Goal: Information Seeking & Learning: Learn about a topic

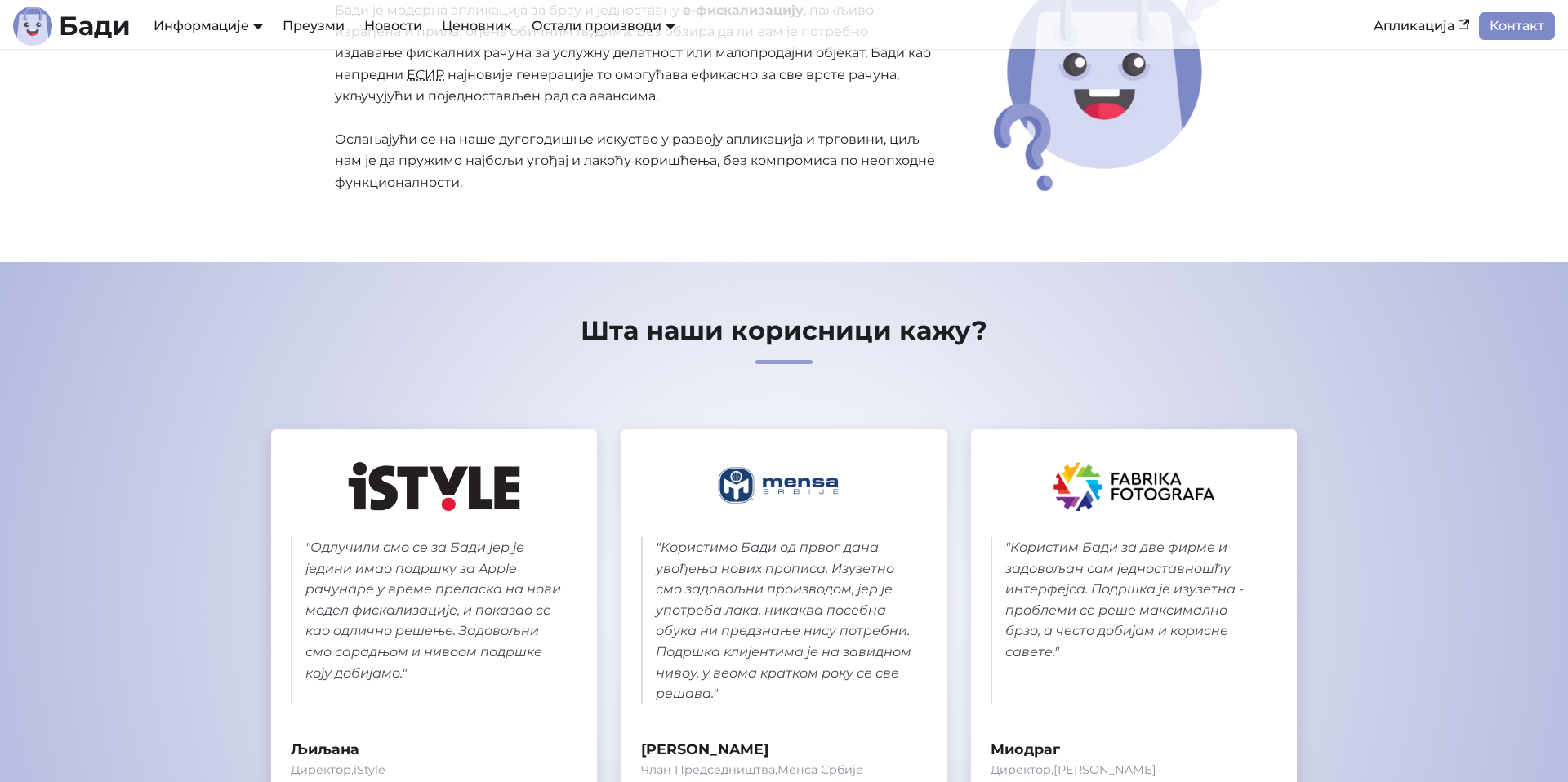
scroll to position [915, 0]
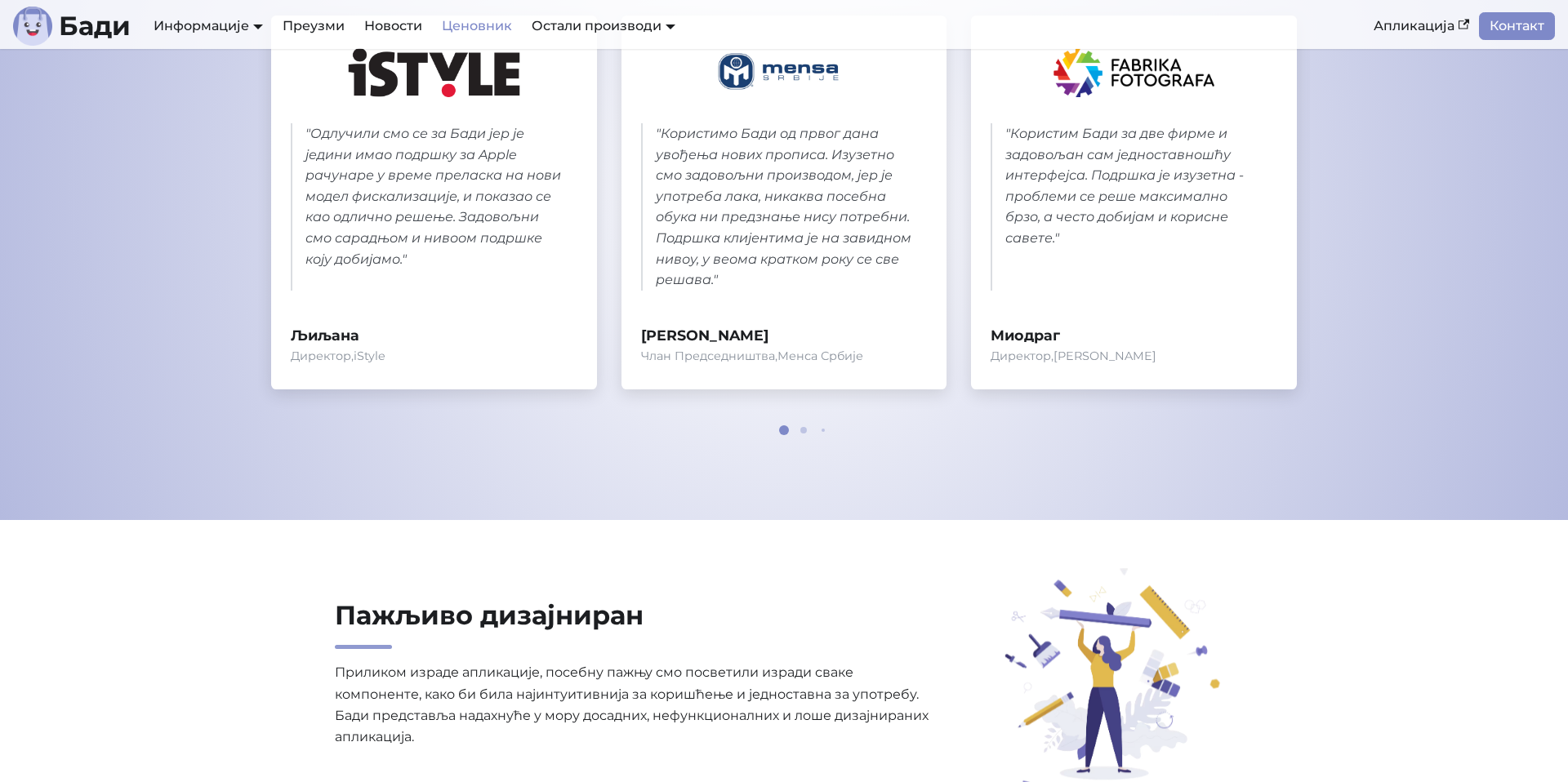
click at [515, 28] on link "Ценовник" at bounding box center [476, 26] width 89 height 28
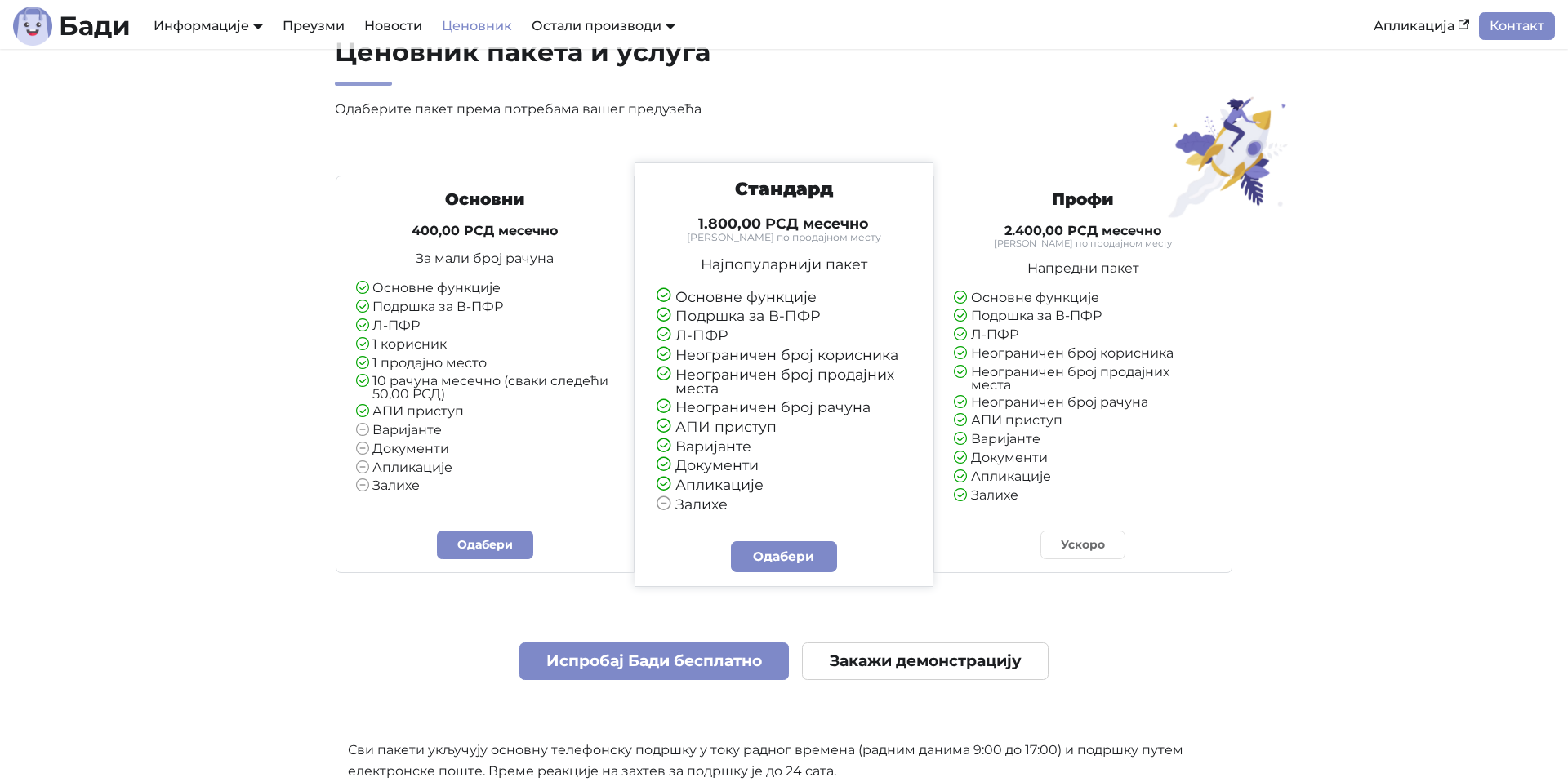
scroll to position [104, 0]
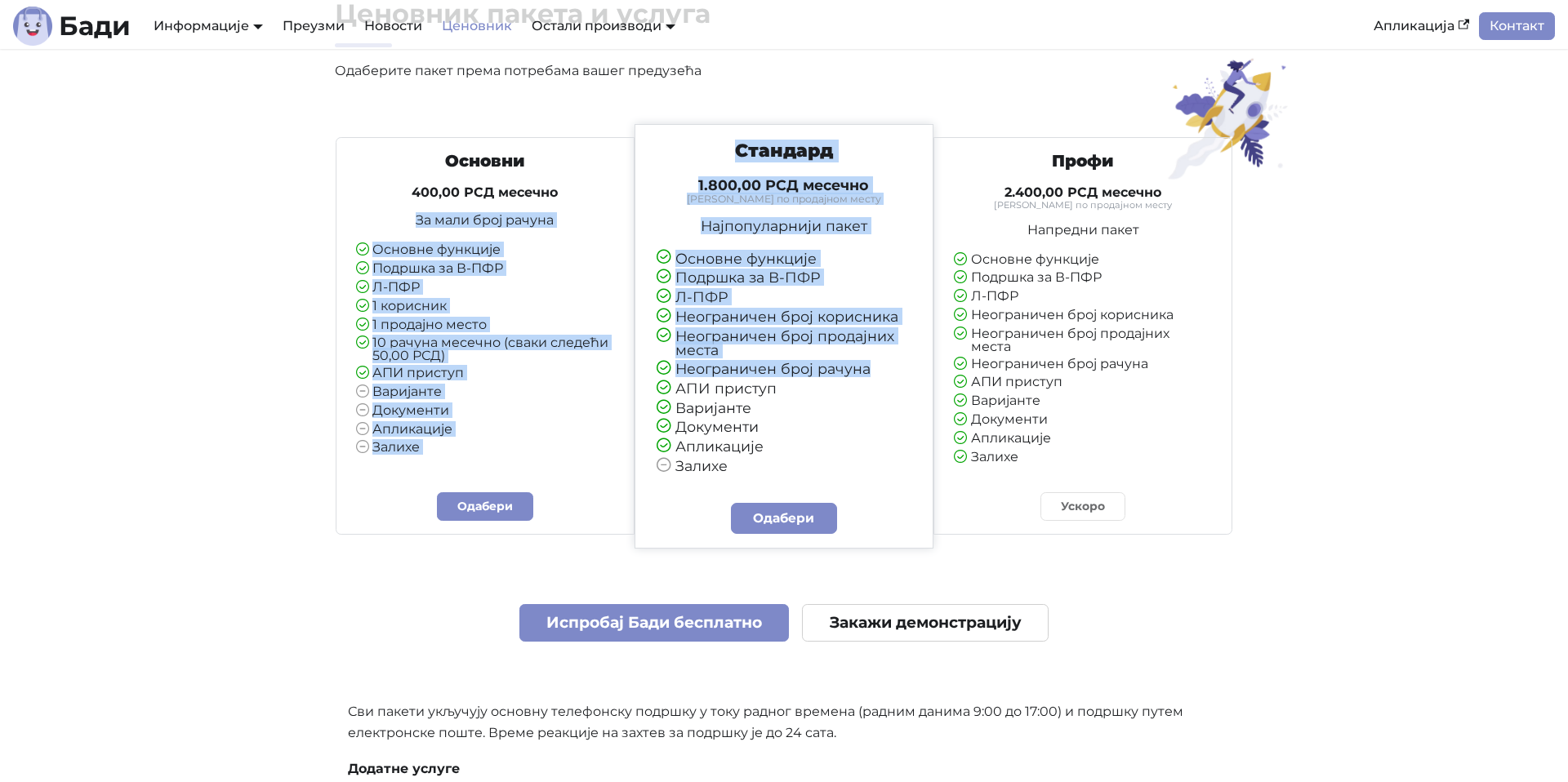
drag, startPoint x: 416, startPoint y: 210, endPoint x: 809, endPoint y: 334, distance: 412.1
click at [658, 391] on div "Основни 400,00 РСД месечно За мали број рачуна Основне функције Подршка за В-ПФ…" at bounding box center [784, 329] width 898 height 411
click at [833, 325] on li "Неограничен број корисника" at bounding box center [783, 317] width 254 height 16
drag, startPoint x: 639, startPoint y: 311, endPoint x: 409, endPoint y: 143, distance: 284.8
click at [409, 143] on div "Основни 400,00 РСД месечно За мали број рачуна Основне функције Подршка за В-ПФ…" at bounding box center [784, 329] width 898 height 411
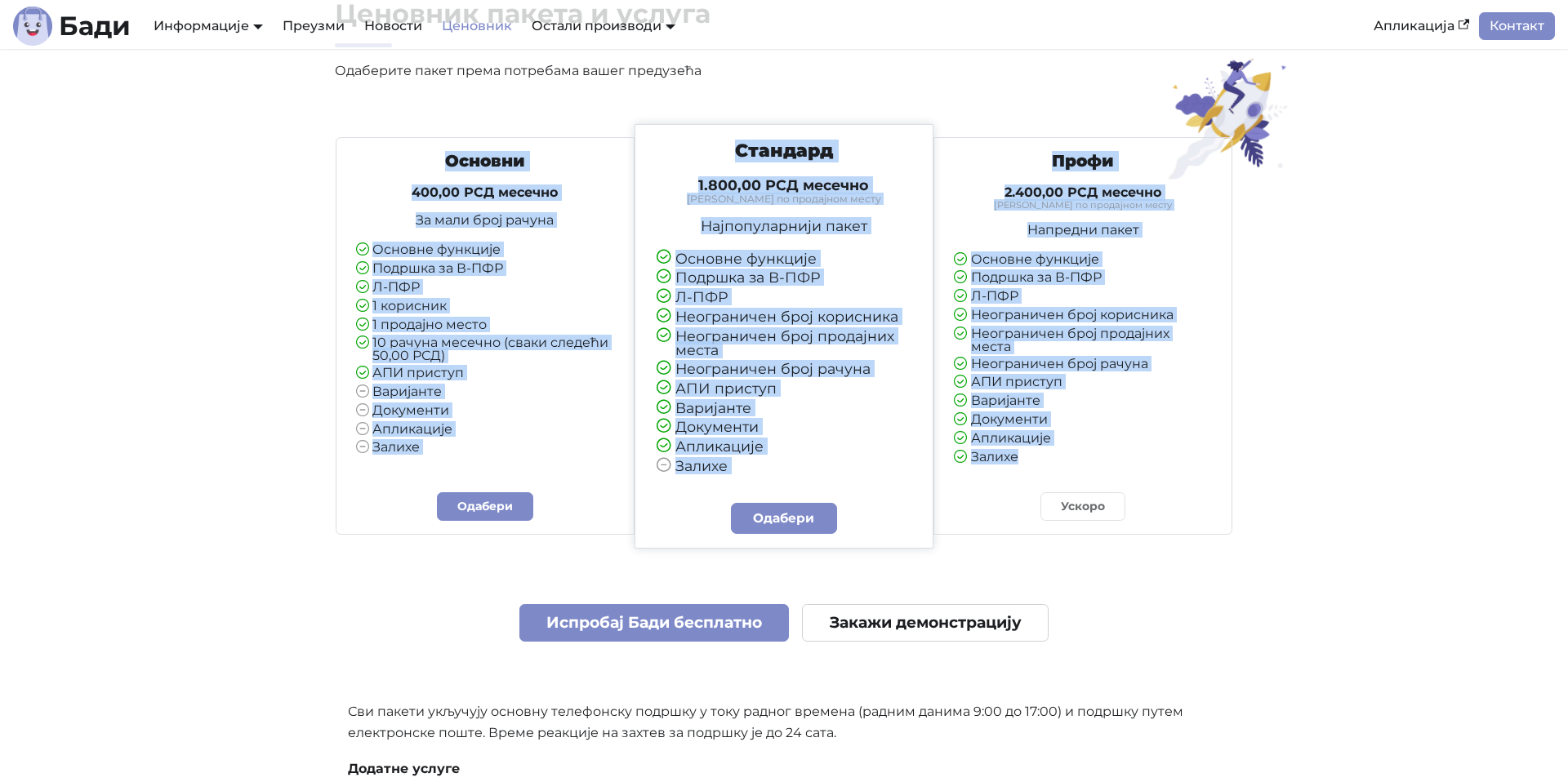
drag, startPoint x: 403, startPoint y: 142, endPoint x: 1161, endPoint y: 479, distance: 829.5
click at [1161, 479] on div "Основни 400,00 РСД месечно За мали број рачуна Основне функције Подршка за В-ПФ…" at bounding box center [784, 329] width 898 height 411
click at [1146, 475] on div "Профи 2.400,00 РСД месечно Тарифирано по продајном месту Напредни пакет Основне…" at bounding box center [1083, 336] width 300 height 398
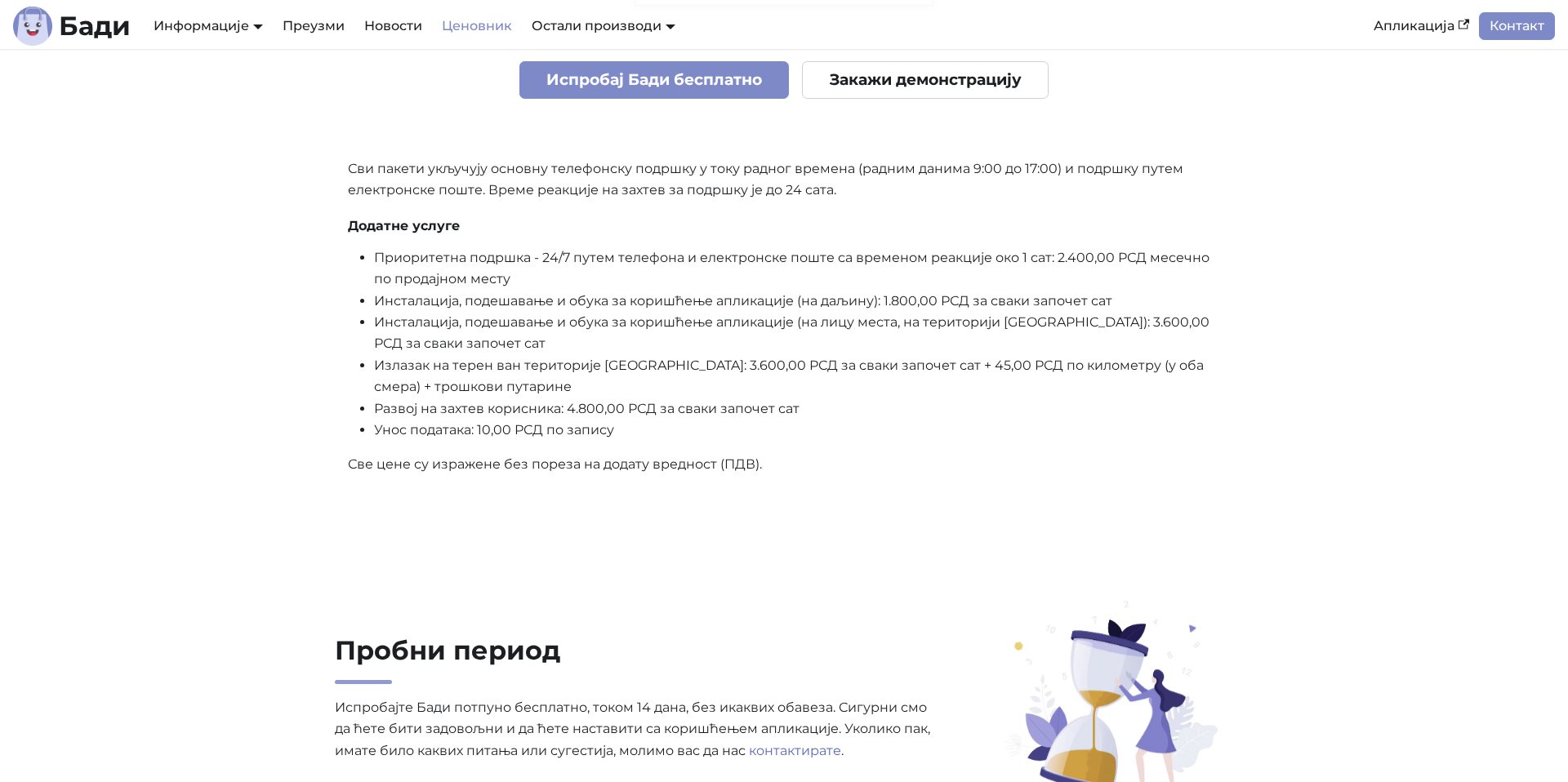
scroll to position [983, 0]
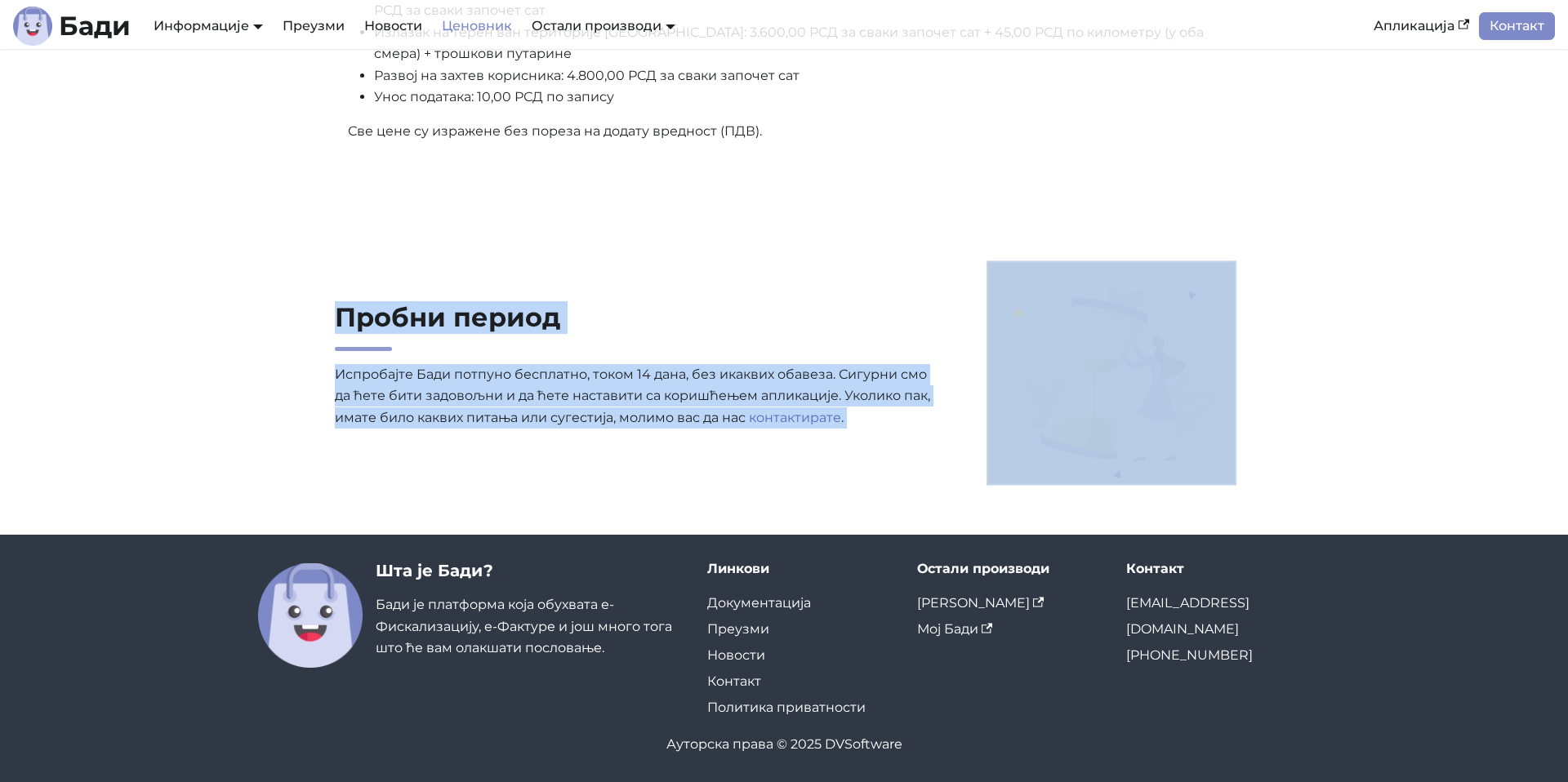
drag, startPoint x: 362, startPoint y: 312, endPoint x: 1206, endPoint y: 527, distance: 871.0
click at [1206, 527] on section "Пробни период Испробајте [PERSON_NAME] потпуно бесплатно, током 14 дана, без ик…" at bounding box center [784, 373] width 1568 height 324
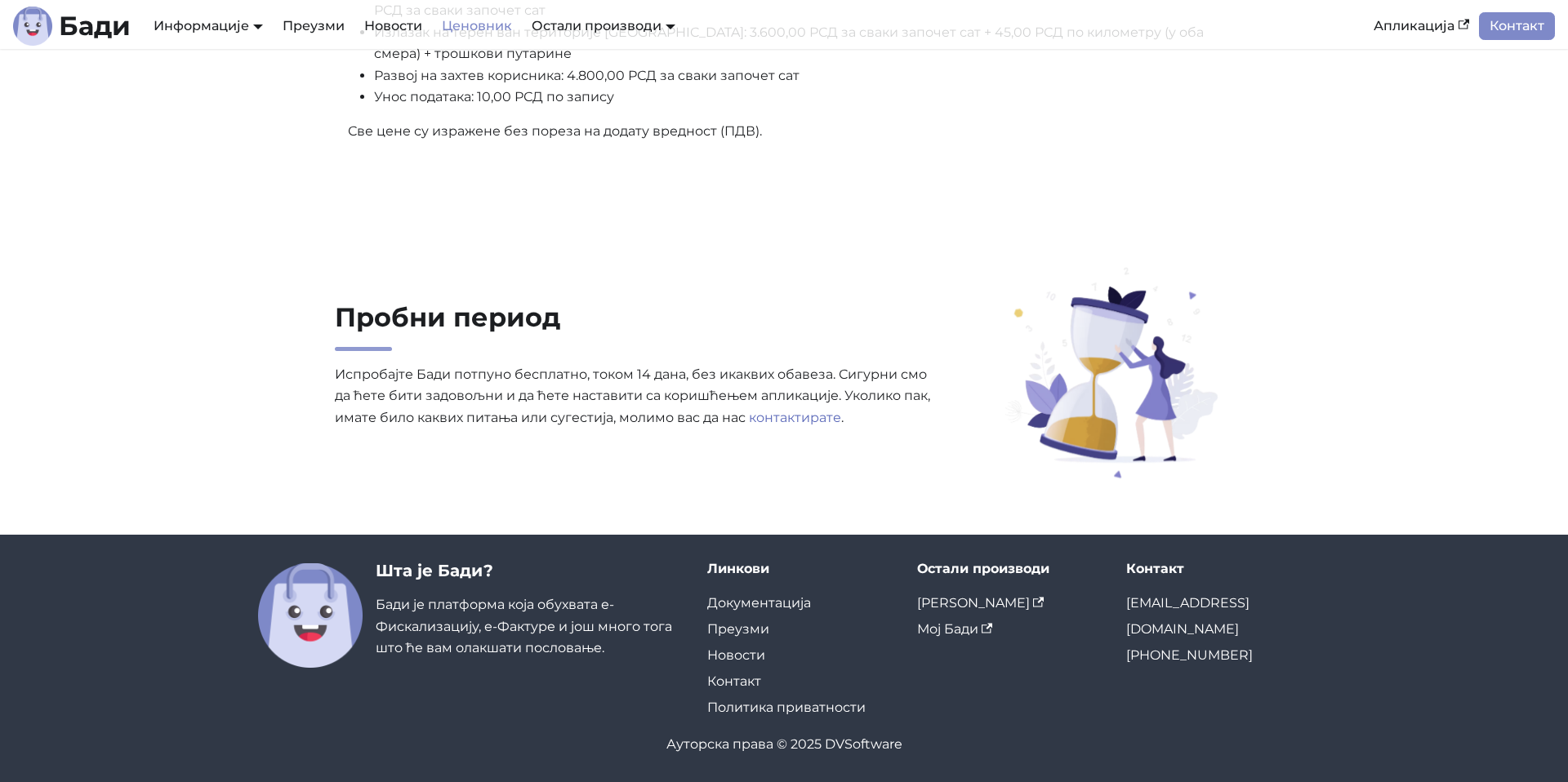
click at [1208, 528] on section "Пробни период Испробајте [PERSON_NAME] потпуно бесплатно, током 14 дана, без ик…" at bounding box center [784, 373] width 1568 height 324
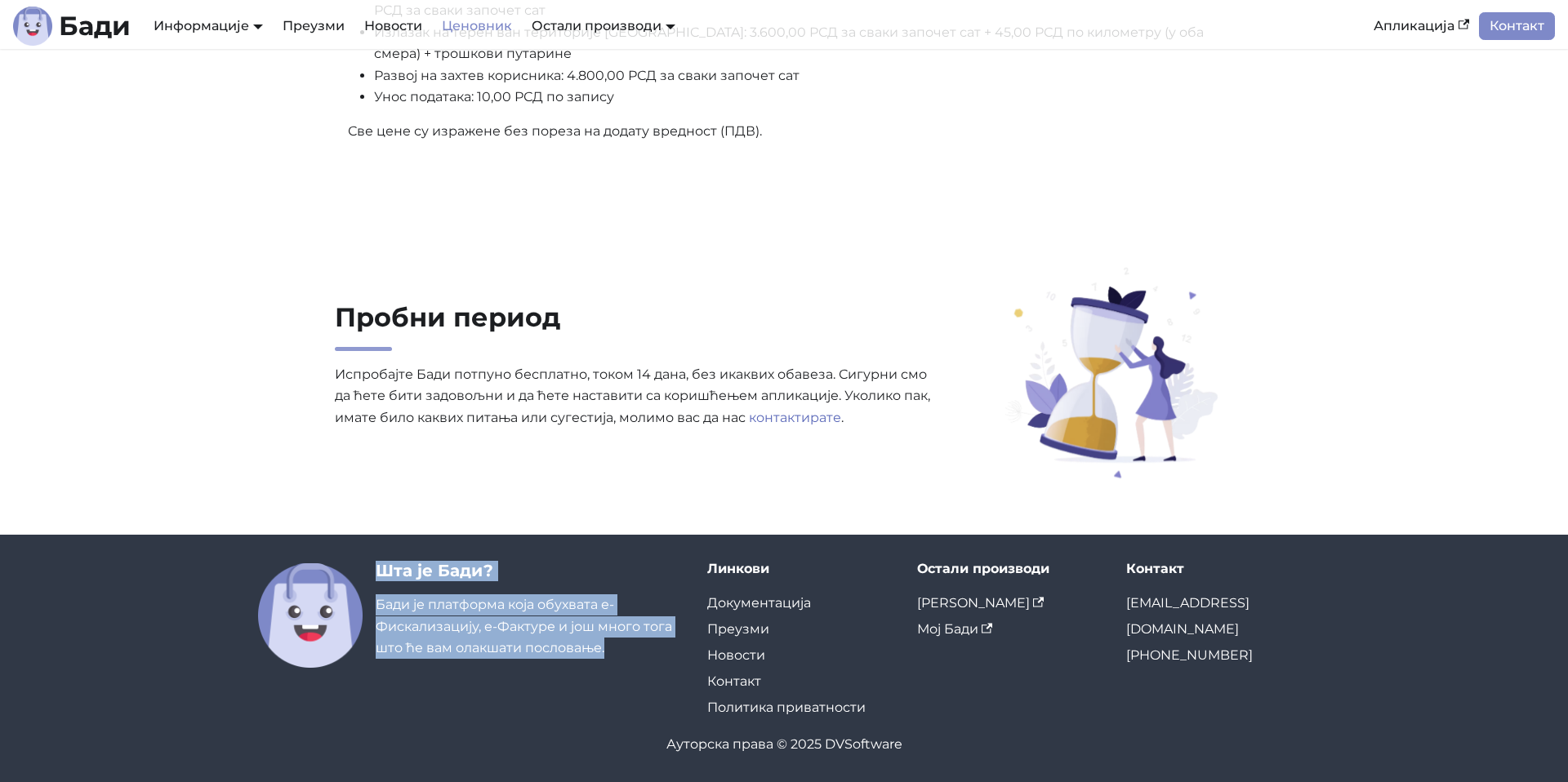
drag, startPoint x: 374, startPoint y: 570, endPoint x: 640, endPoint y: 660, distance: 280.8
click at [642, 664] on div "Шта је [PERSON_NAME]? [PERSON_NAME] је платформа која обухвата е-Фискализацију,…" at bounding box center [470, 614] width 423 height 107
click at [640, 660] on div "Шта је [PERSON_NAME]? [PERSON_NAME] је платформа која обухвата е-Фискализацију,…" at bounding box center [528, 614] width 306 height 107
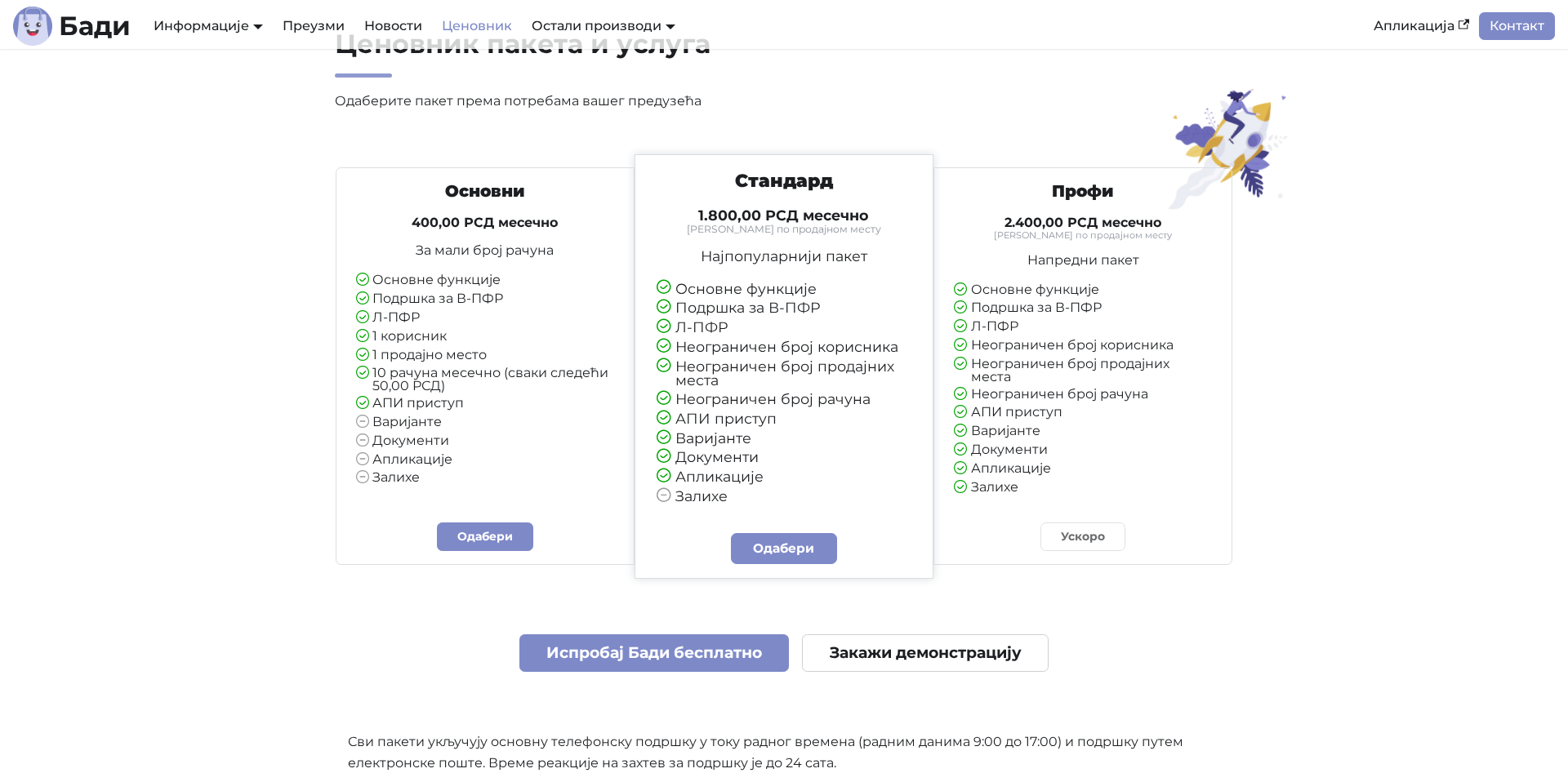
scroll to position [0, 0]
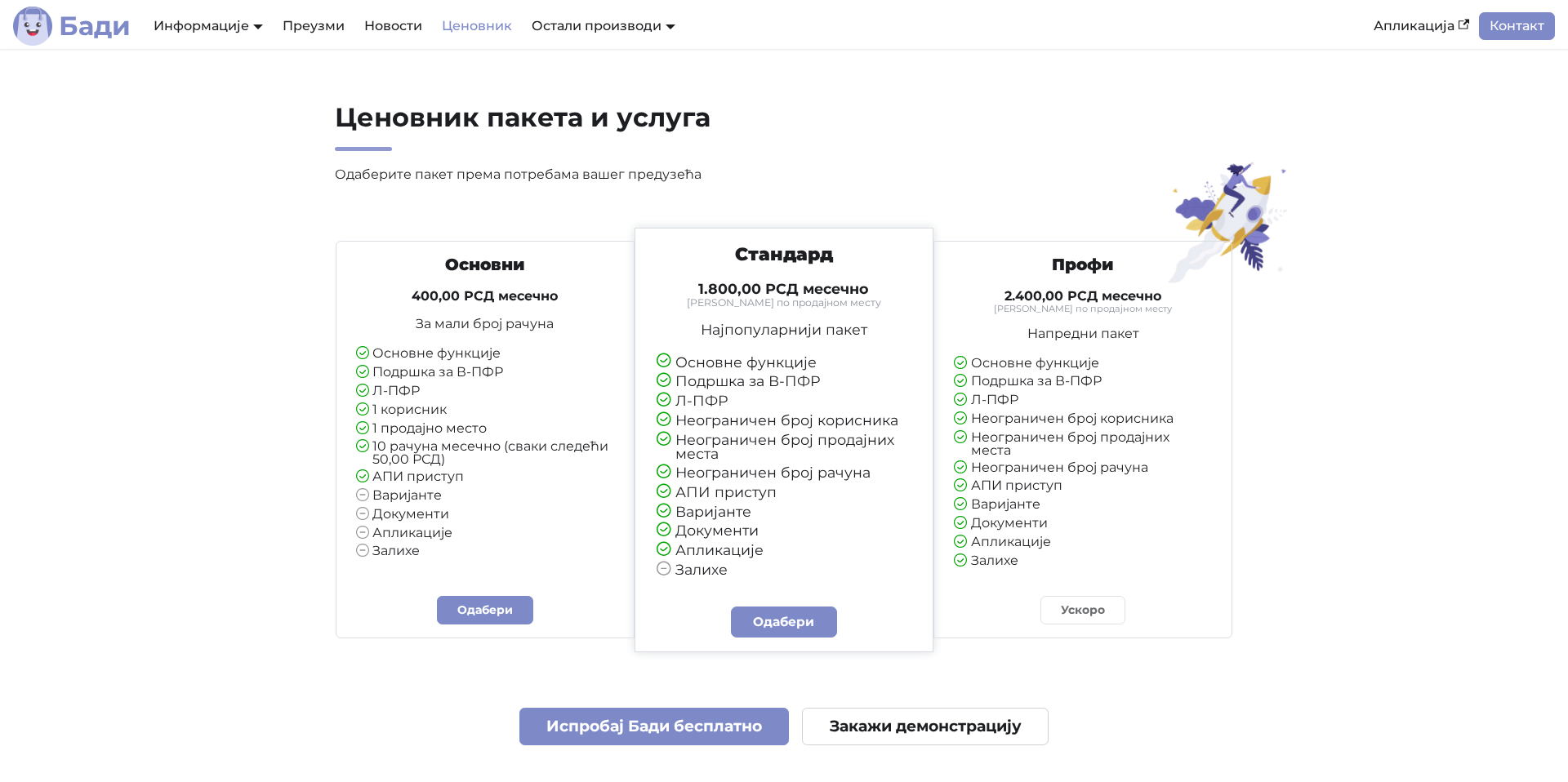
click at [99, 34] on b "Бади" at bounding box center [94, 26] width 72 height 27
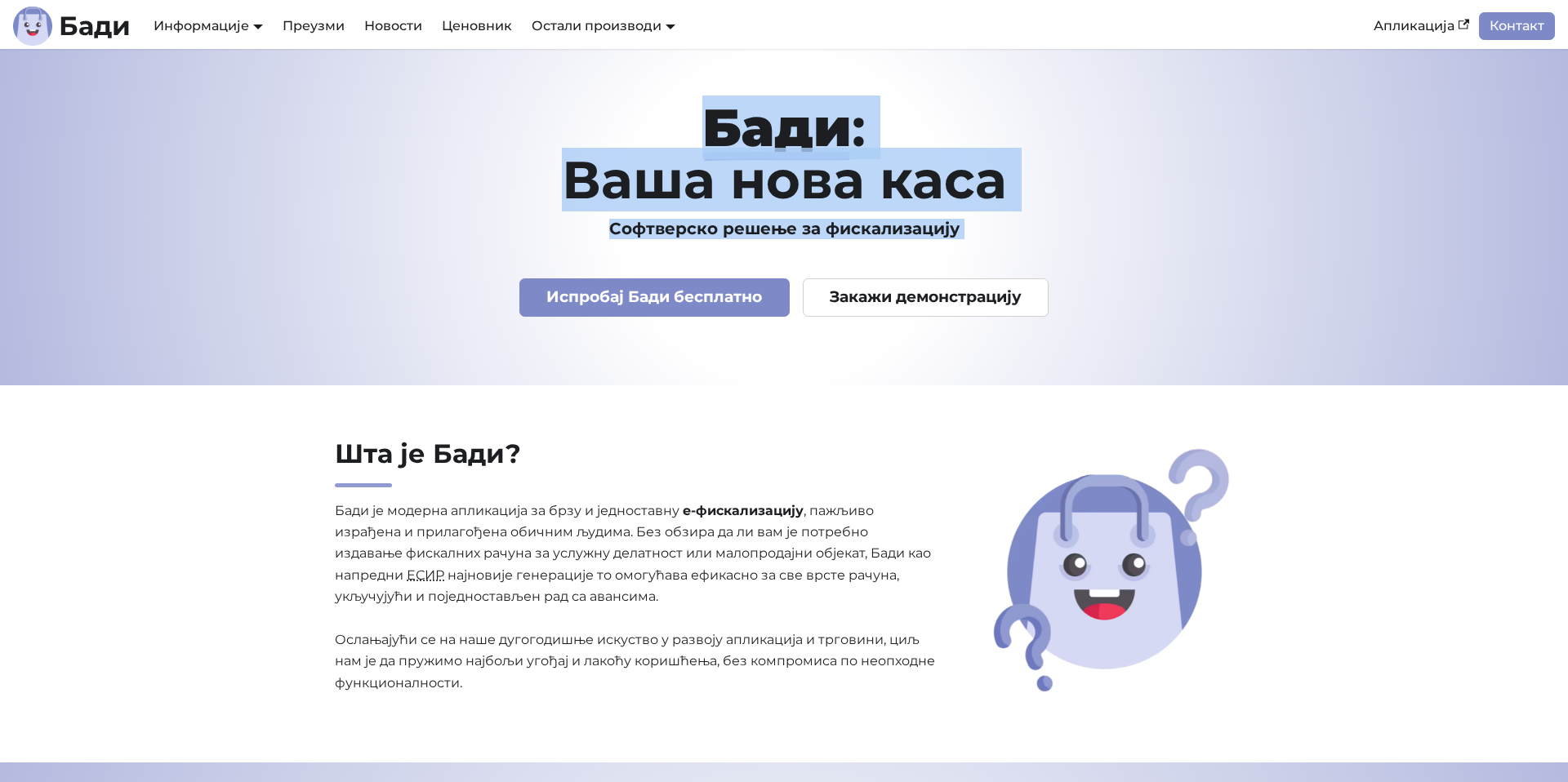
drag, startPoint x: 728, startPoint y: 127, endPoint x: 1099, endPoint y: 243, distance: 388.7
click at [1099, 243] on div "[PERSON_NAME] : Ваша нова каса Софтверско решење за фискализацију Испробај [PER…" at bounding box center [783, 217] width 1078 height 232
drag, startPoint x: 1099, startPoint y: 245, endPoint x: 572, endPoint y: 93, distance: 548.5
click at [578, 94] on header "[PERSON_NAME] : Ваша нова каса Софтверско решење за фискализацију Испробај [PER…" at bounding box center [784, 217] width 1568 height 336
drag, startPoint x: 572, startPoint y: 93, endPoint x: 991, endPoint y: 240, distance: 444.0
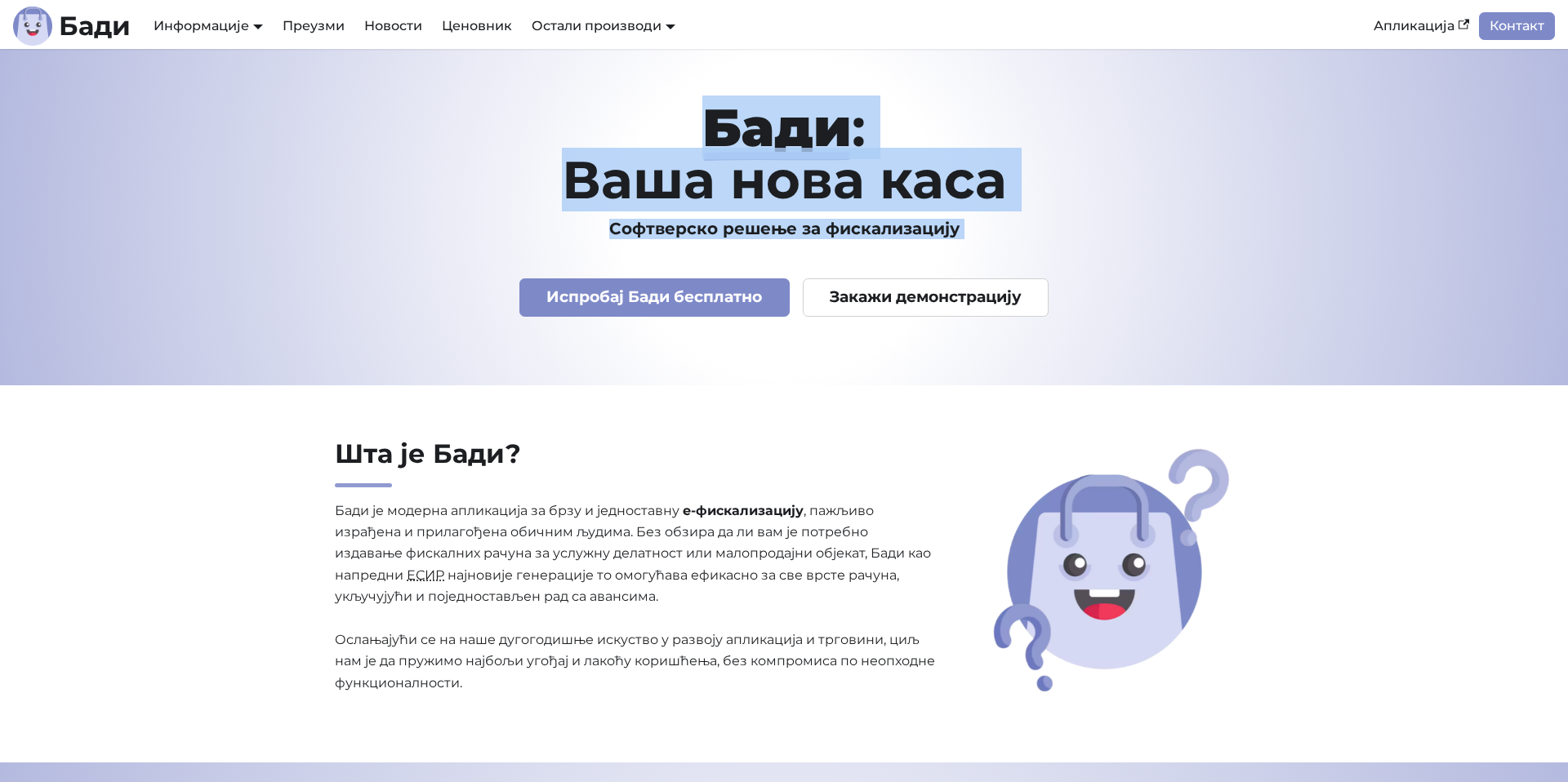
click at [991, 240] on header "[PERSON_NAME] : Ваша нова каса Софтверско решење за фискализацију Испробај [PER…" at bounding box center [784, 217] width 1568 height 336
click at [1028, 246] on div "[PERSON_NAME] : Ваша нова каса Софтверско решење за фискализацију Испробај [PER…" at bounding box center [783, 217] width 1078 height 232
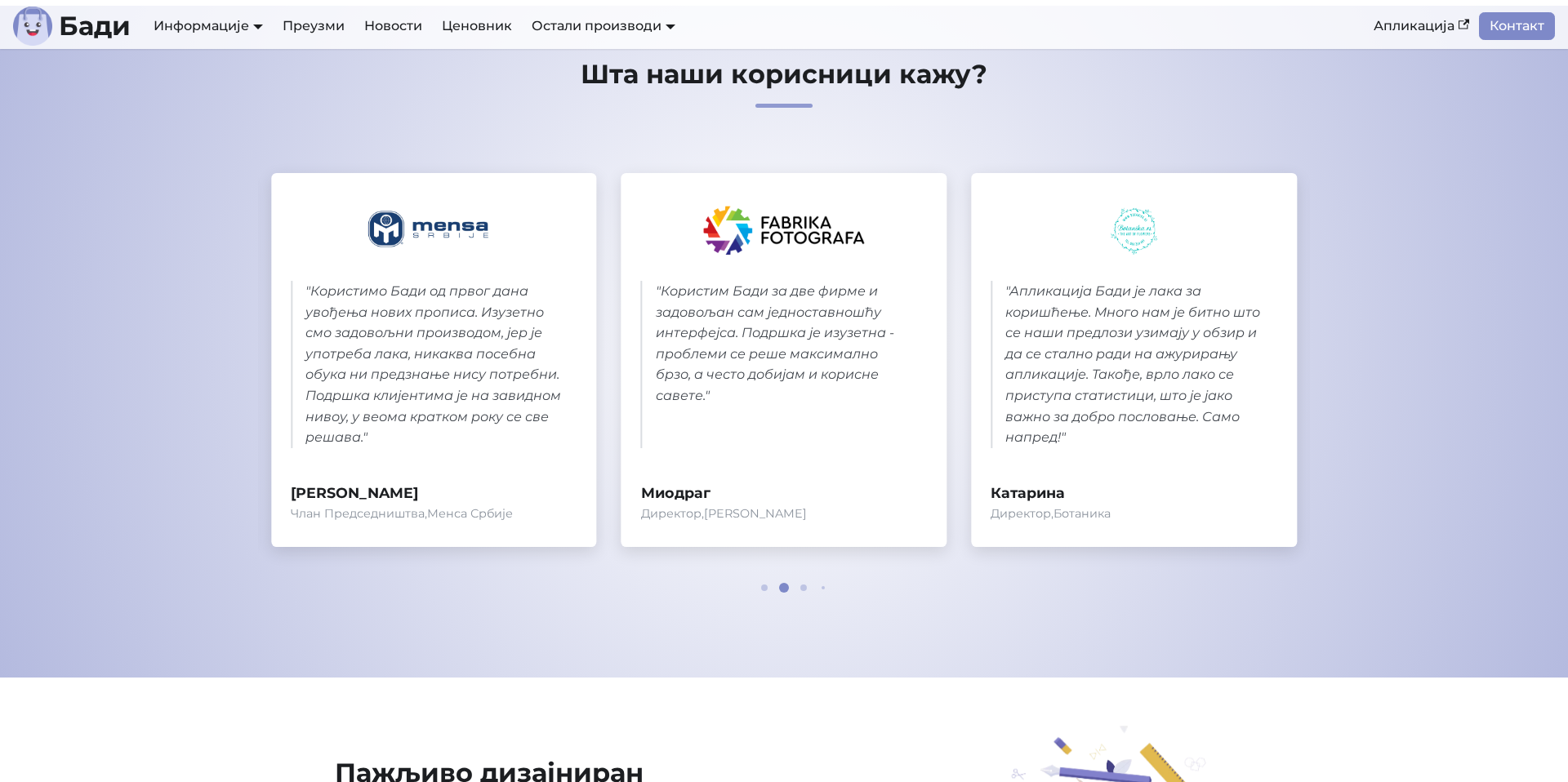
scroll to position [926, 0]
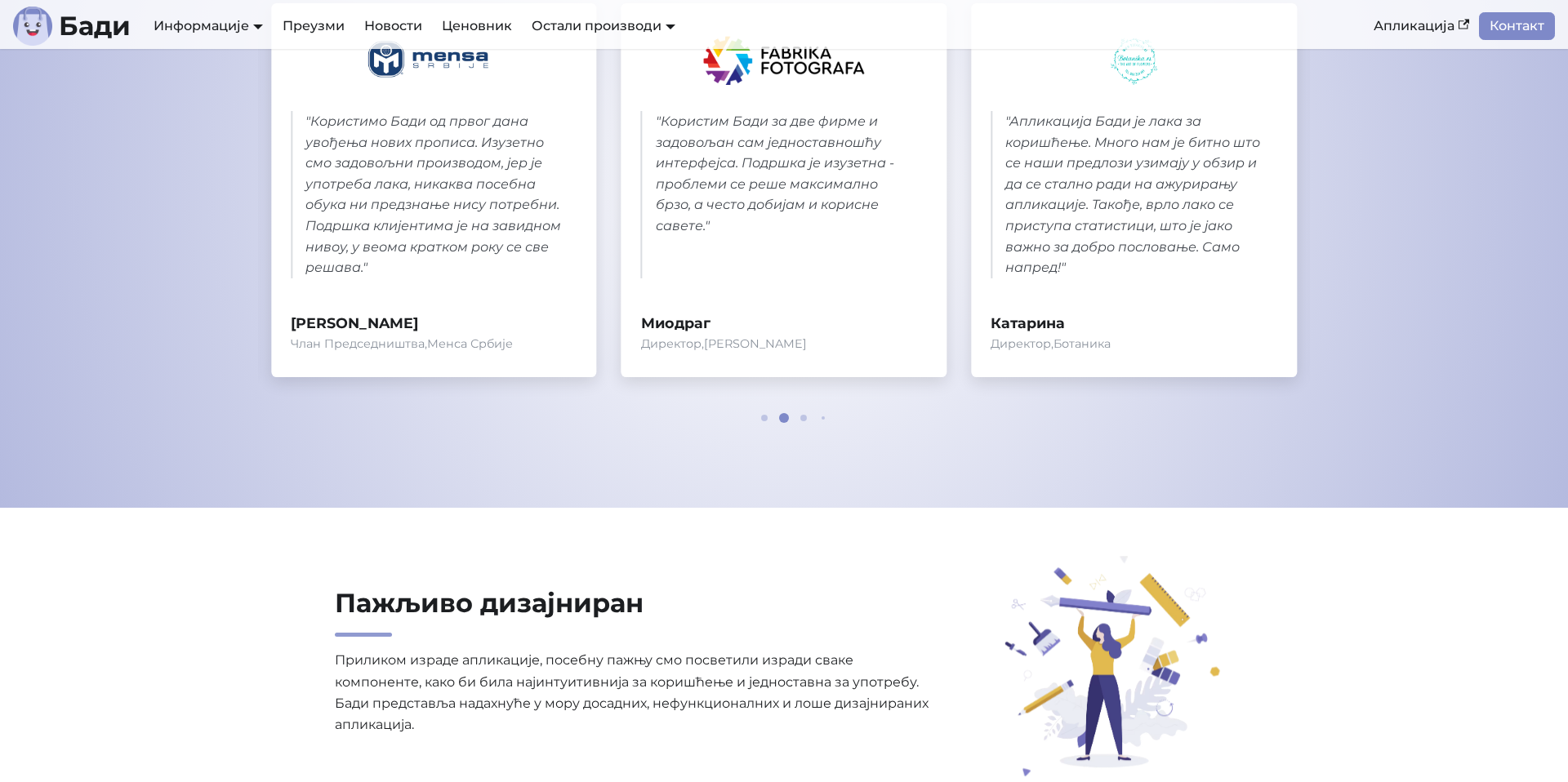
click at [802, 416] on span at bounding box center [803, 418] width 7 height 7
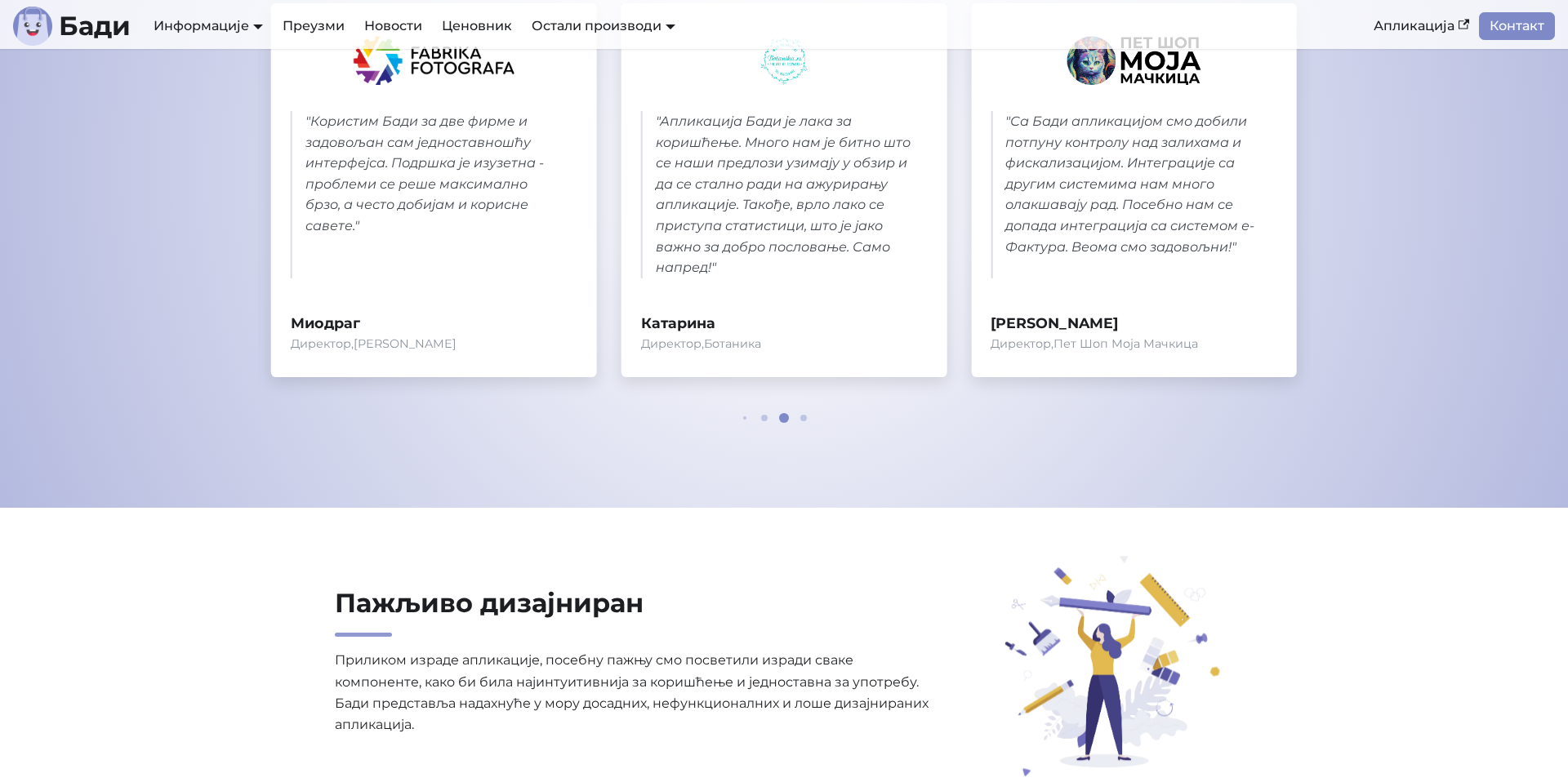
click at [810, 419] on div at bounding box center [784, 419] width 98 height 10
click at [808, 419] on div at bounding box center [784, 419] width 98 height 10
click at [805, 419] on span at bounding box center [803, 418] width 7 height 7
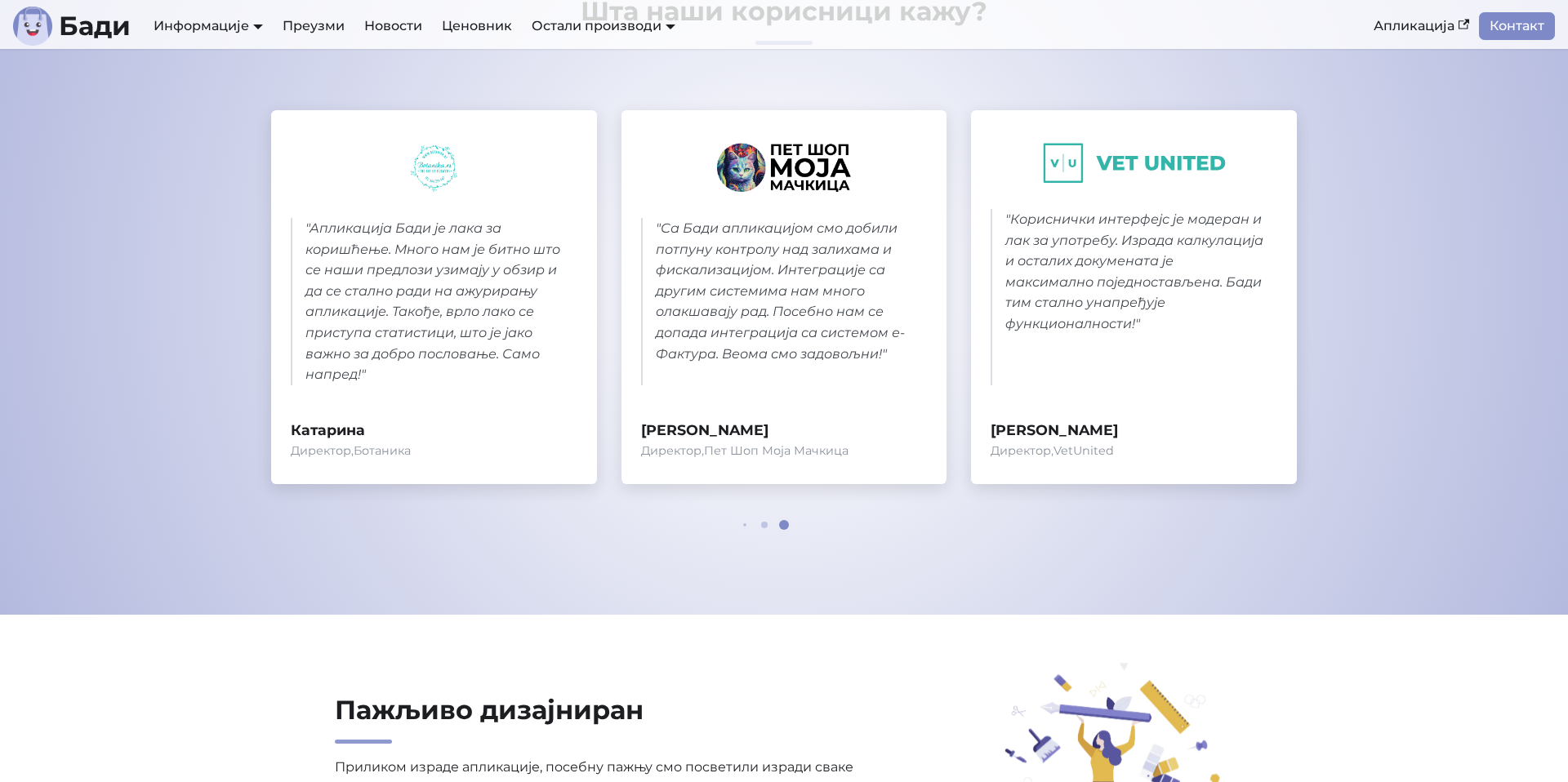
scroll to position [786, 0]
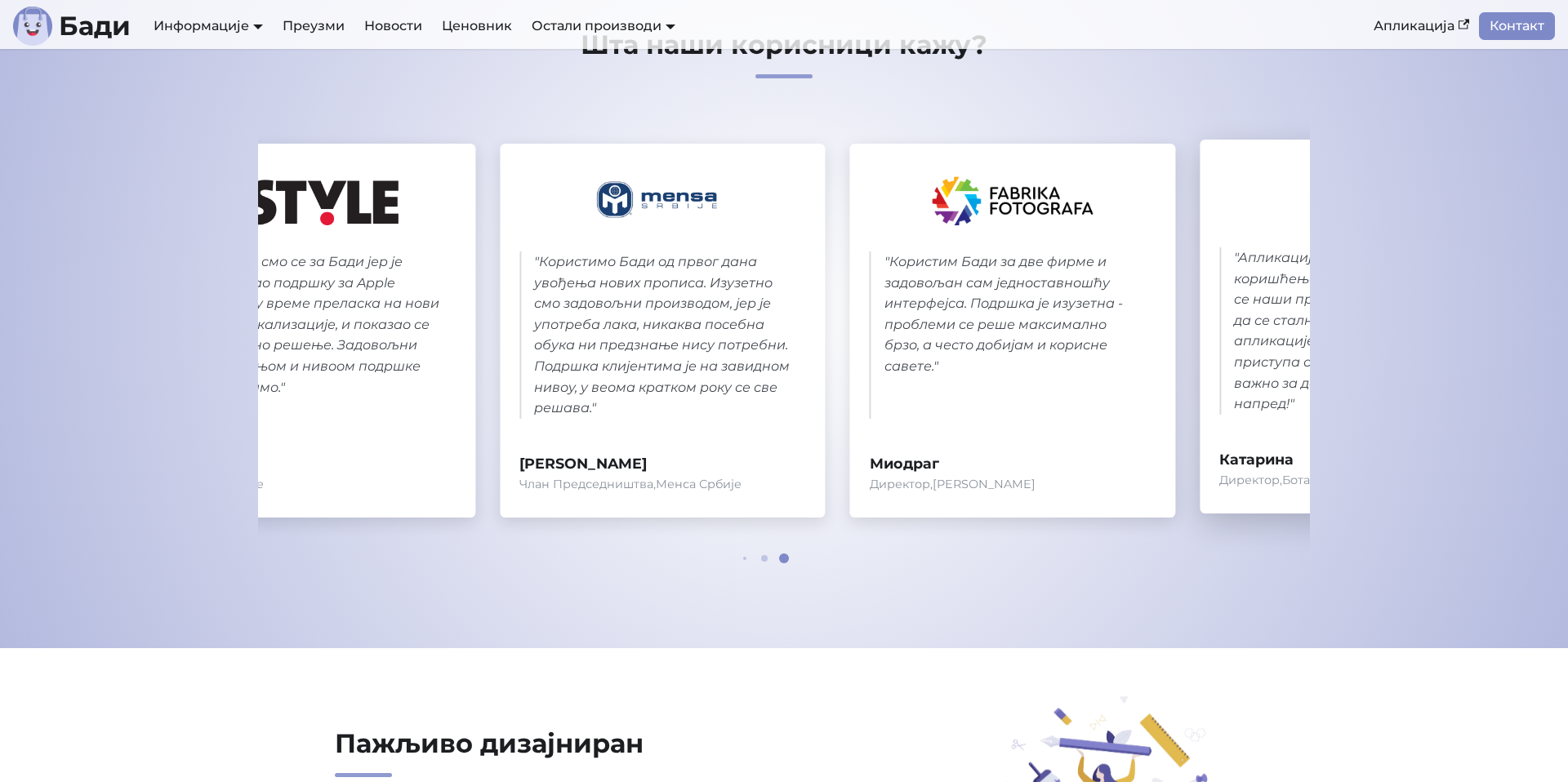
click at [1560, 392] on section "Шта наши корисници кажу? " Одлучили смо се за [PERSON_NAME] јер је једини имао …" at bounding box center [784, 312] width 1568 height 672
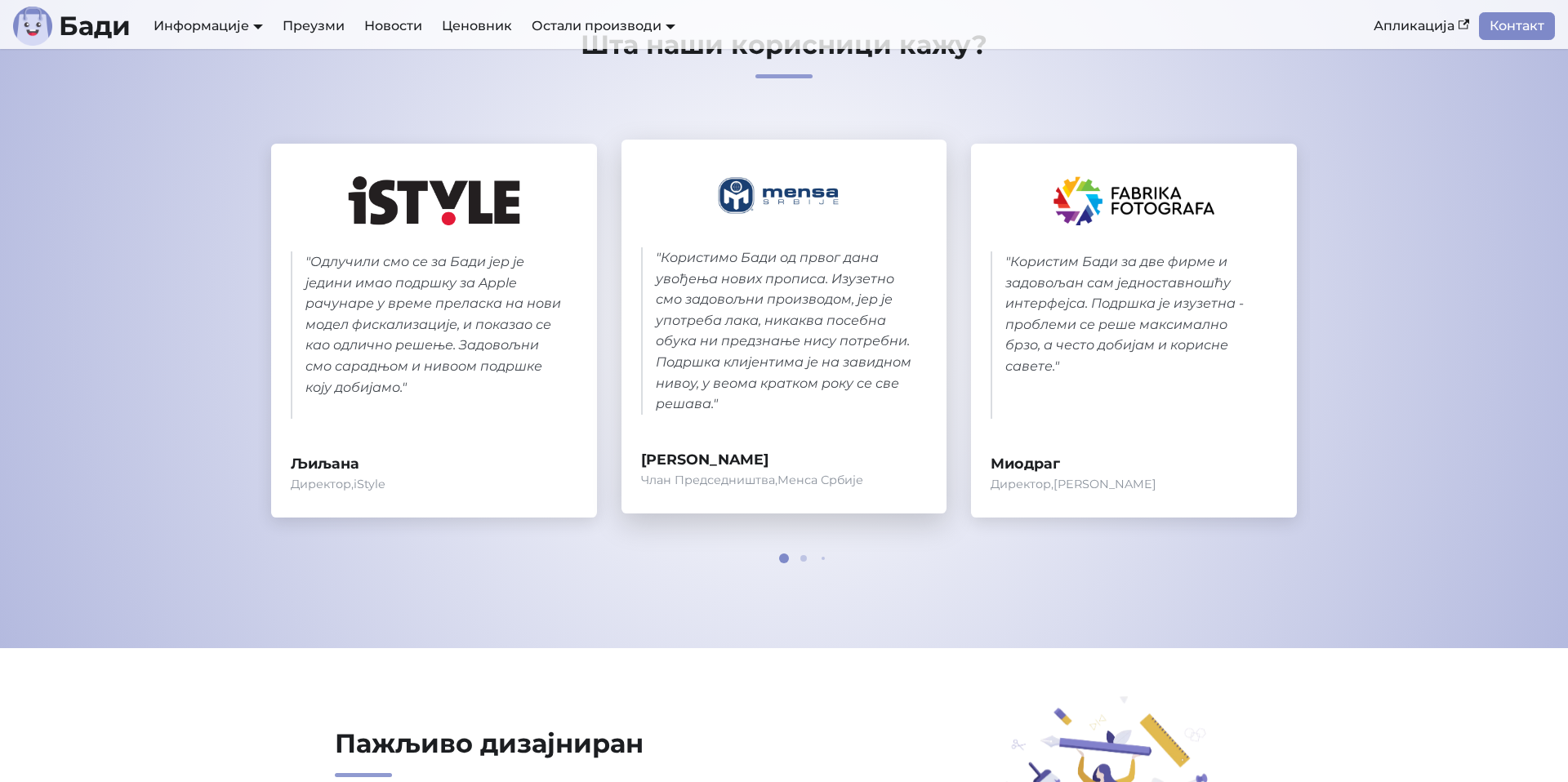
click at [1535, 361] on section "Шта наши корисници кажу? " Одлучили смо се за [PERSON_NAME] јер је једини имао …" at bounding box center [784, 312] width 1568 height 672
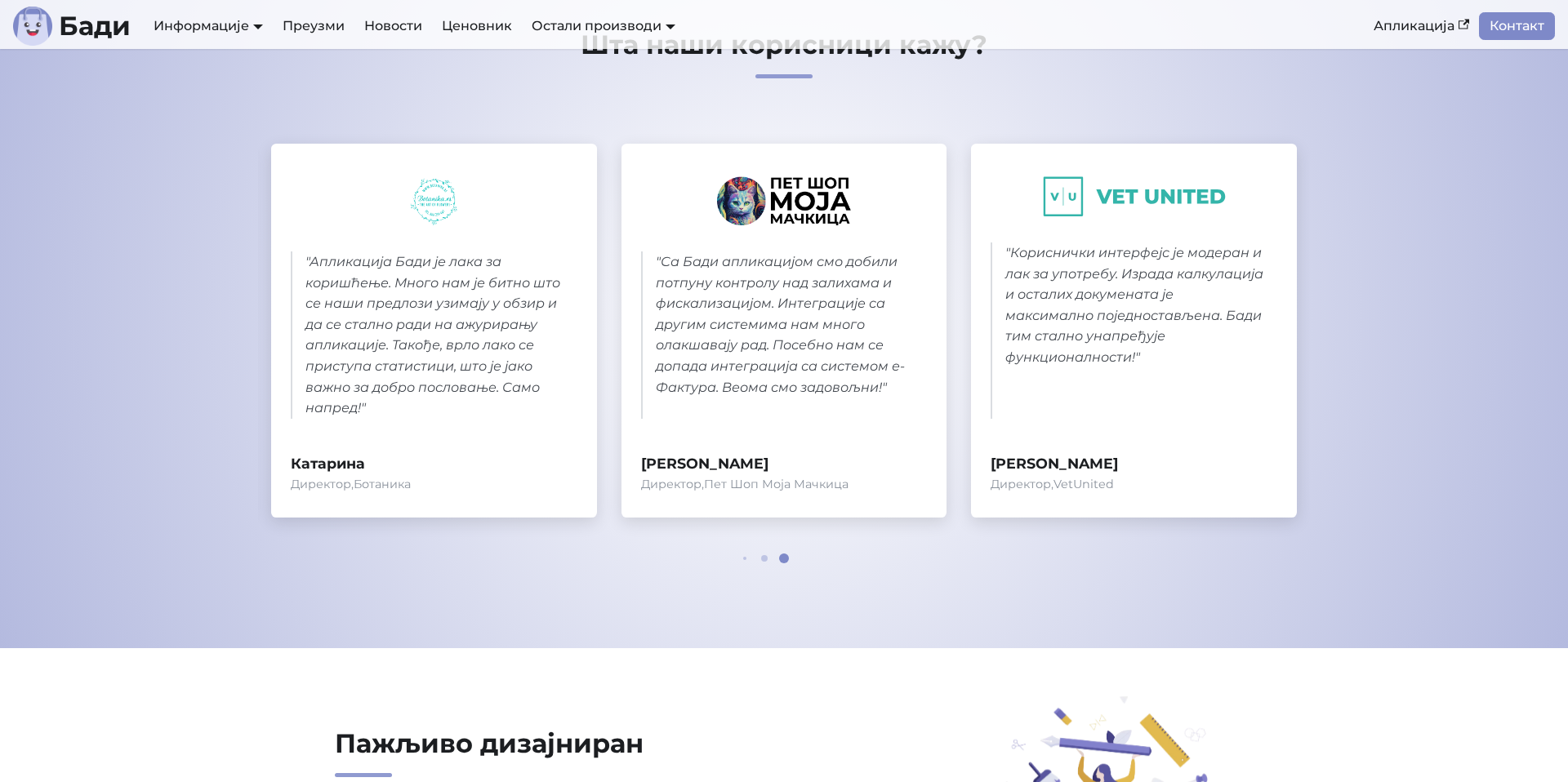
click at [129, 278] on section "Шта наши корисници кажу? " Одлучили смо се за [PERSON_NAME] јер је једини имао …" at bounding box center [784, 312] width 1568 height 672
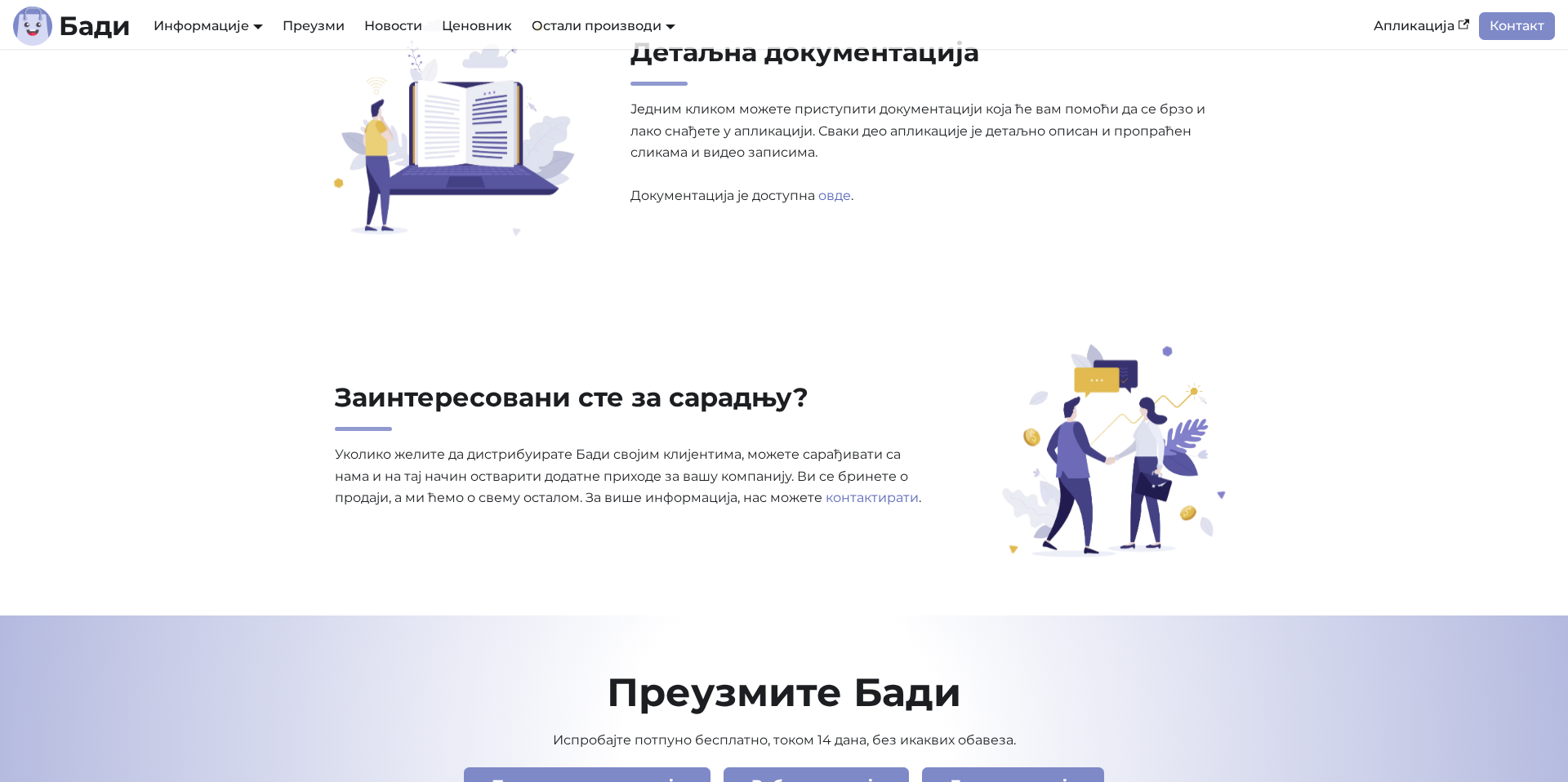
scroll to position [5551, 0]
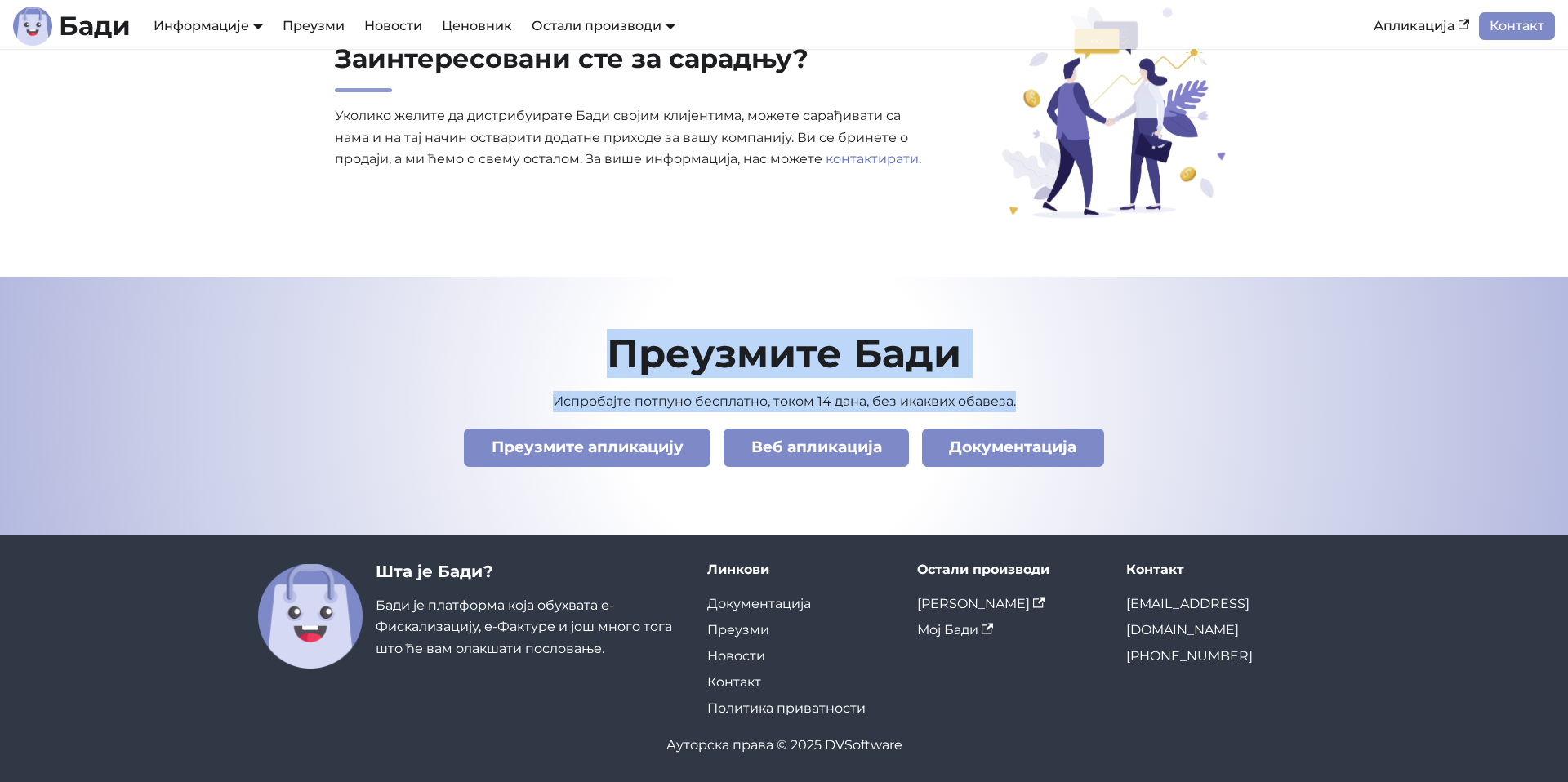
drag, startPoint x: 1054, startPoint y: 404, endPoint x: 586, endPoint y: 327, distance: 474.3
click at [583, 315] on footer "Преузмите [PERSON_NAME] Испробајте потпуно бесплатно, током 14 дана, без икакви…" at bounding box center [784, 406] width 1568 height 258
drag, startPoint x: 586, startPoint y: 327, endPoint x: 1060, endPoint y: 408, distance: 480.9
click at [1060, 408] on footer "Преузмите [PERSON_NAME] Испробајте потпуно бесплатно, током 14 дана, без икакви…" at bounding box center [784, 406] width 1568 height 258
drag, startPoint x: 1077, startPoint y: 409, endPoint x: 549, endPoint y: 323, distance: 535.0
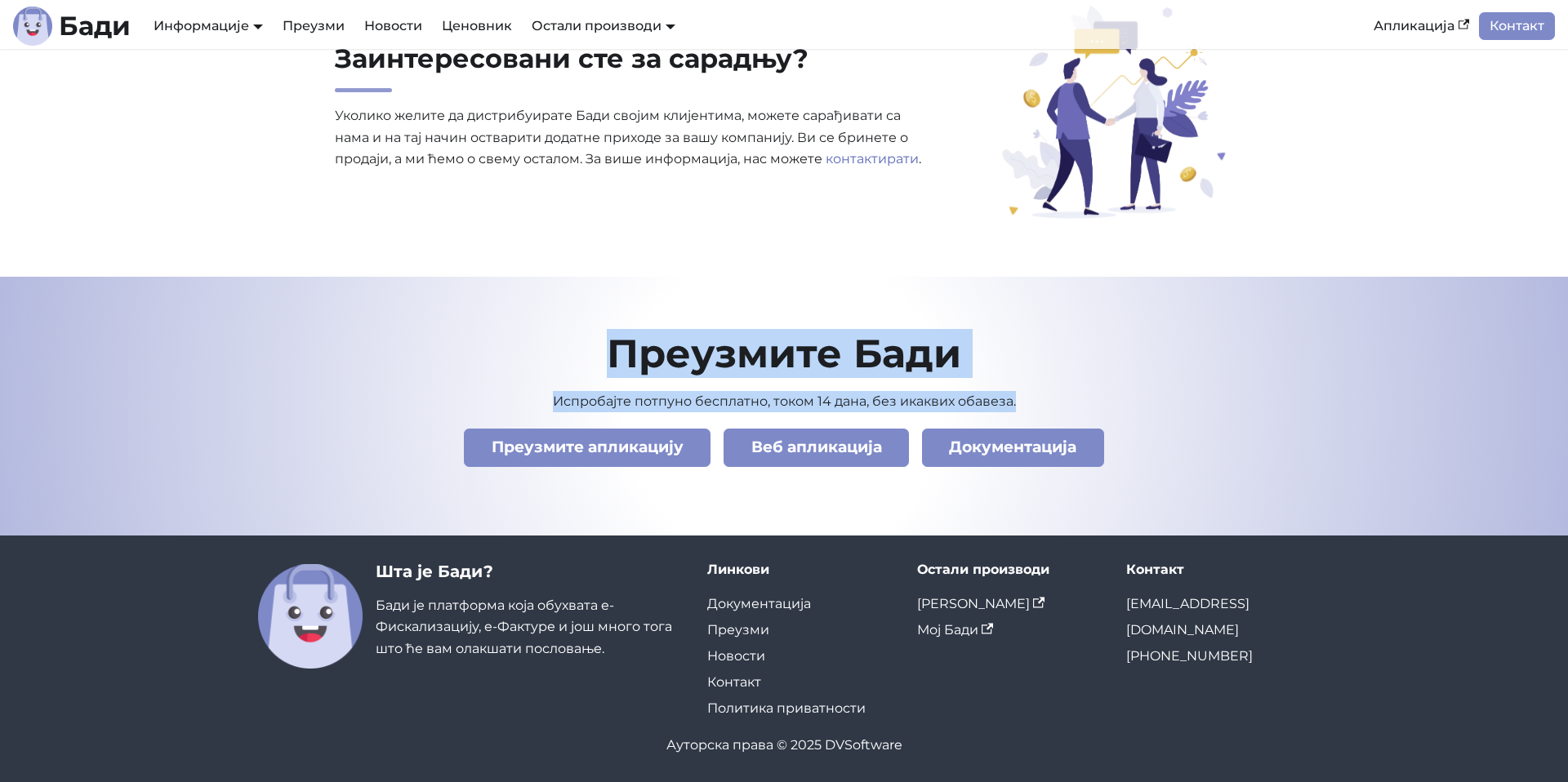
click at [549, 323] on footer "Преузмите [PERSON_NAME] Испробајте потпуно бесплатно, током 14 дана, без икакви…" at bounding box center [784, 406] width 1568 height 258
drag, startPoint x: 593, startPoint y: 332, endPoint x: 1114, endPoint y: 523, distance: 554.9
click at [1114, 514] on footer "Преузмите [PERSON_NAME] Испробајте потпуно бесплатно, током 14 дана, без икакви…" at bounding box center [784, 406] width 1568 height 258
drag, startPoint x: 1114, startPoint y: 523, endPoint x: 1099, endPoint y: 513, distance: 18.0
click at [1114, 522] on footer "Преузмите [PERSON_NAME] Испробајте потпуно бесплатно, током 14 дана, без икакви…" at bounding box center [784, 406] width 1568 height 258
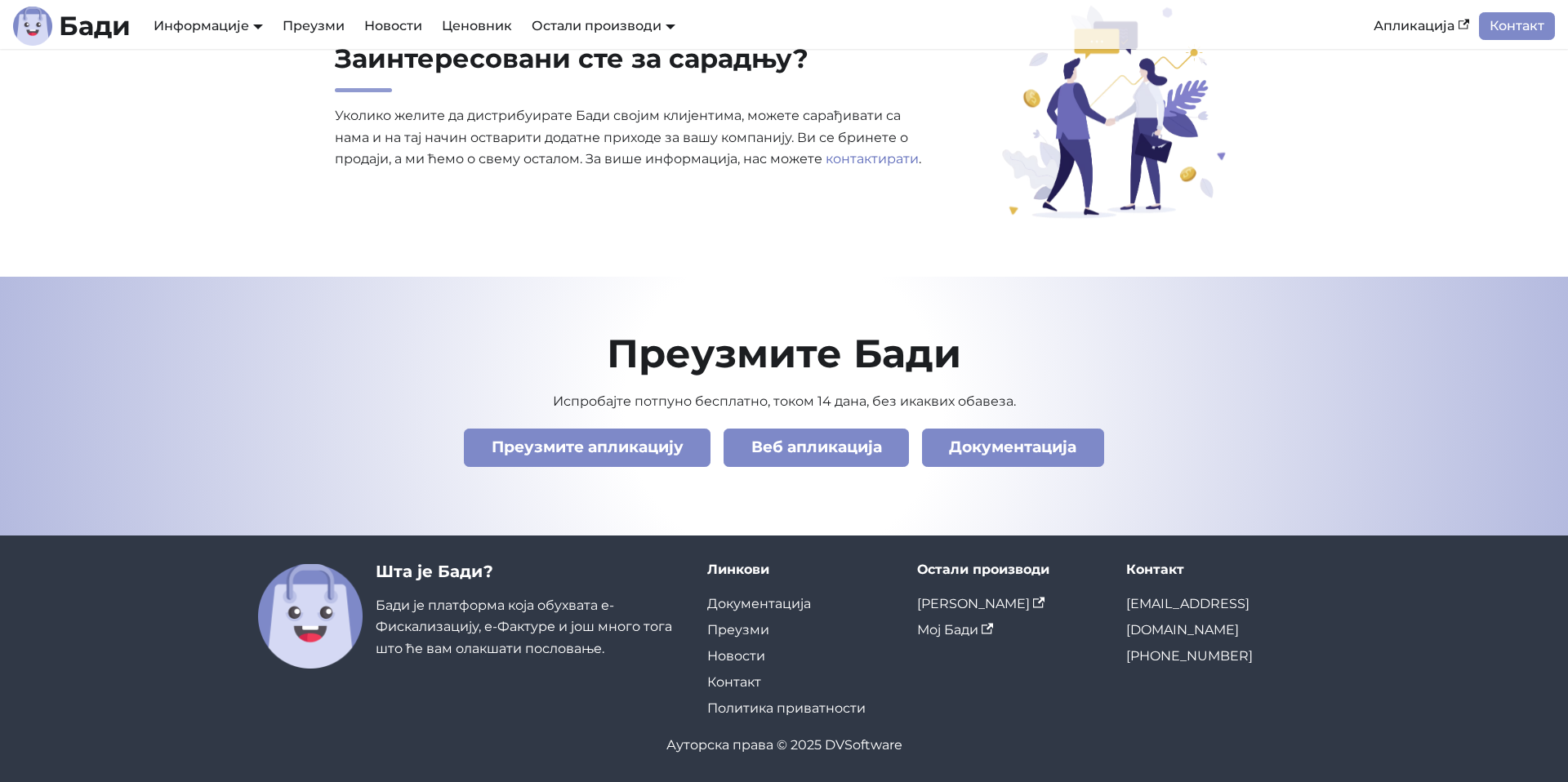
scroll to position [5550, 0]
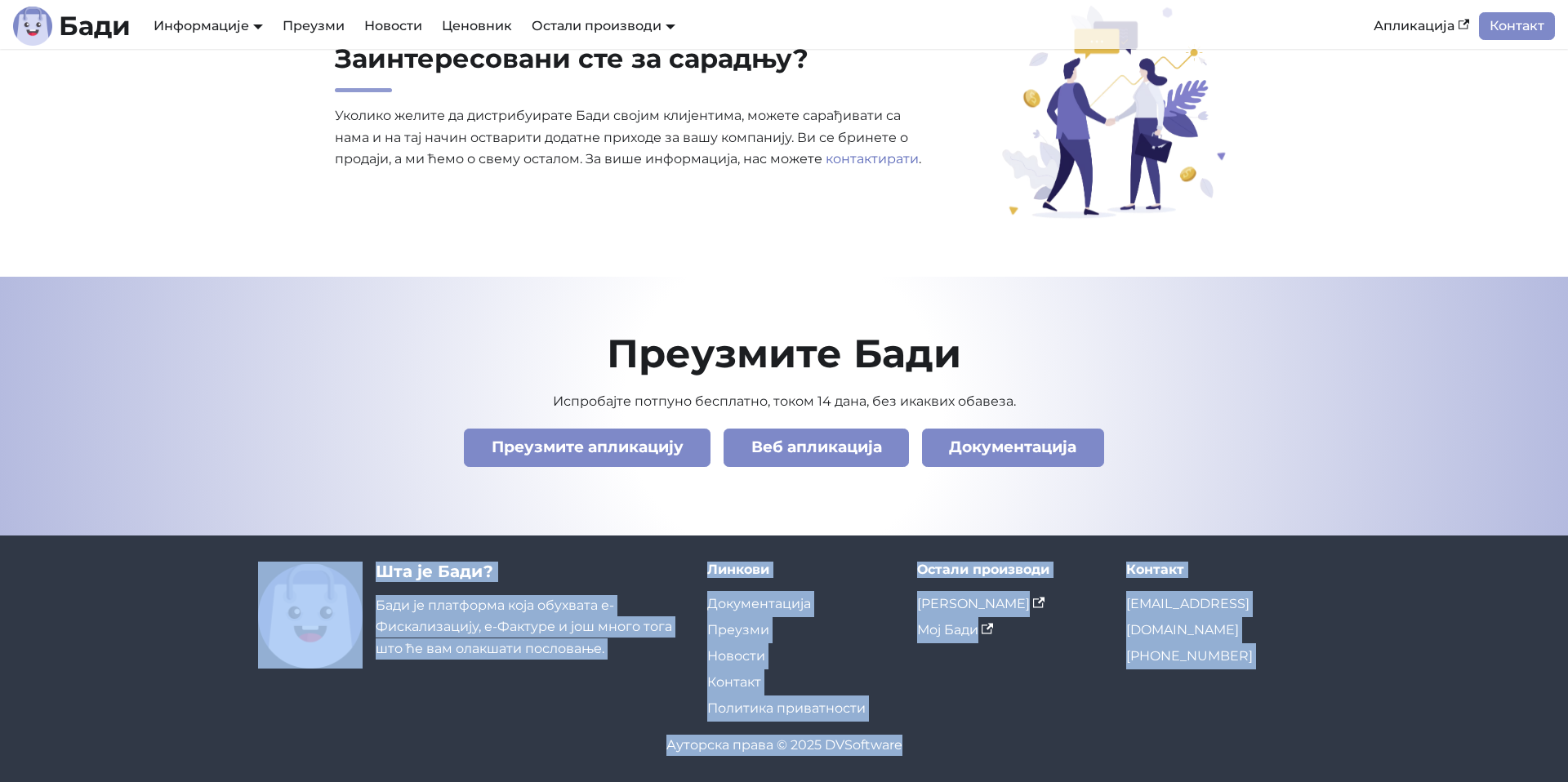
drag, startPoint x: 341, startPoint y: 553, endPoint x: 965, endPoint y: 752, distance: 655.0
click at [965, 752] on footer "Шта је [PERSON_NAME]? [PERSON_NAME] је платформа која обухвата е-Фискализацију,…" at bounding box center [784, 658] width 1568 height 247
click at [969, 752] on div "Ауторска права © 2025 DVSoftware" at bounding box center [784, 746] width 1051 height 22
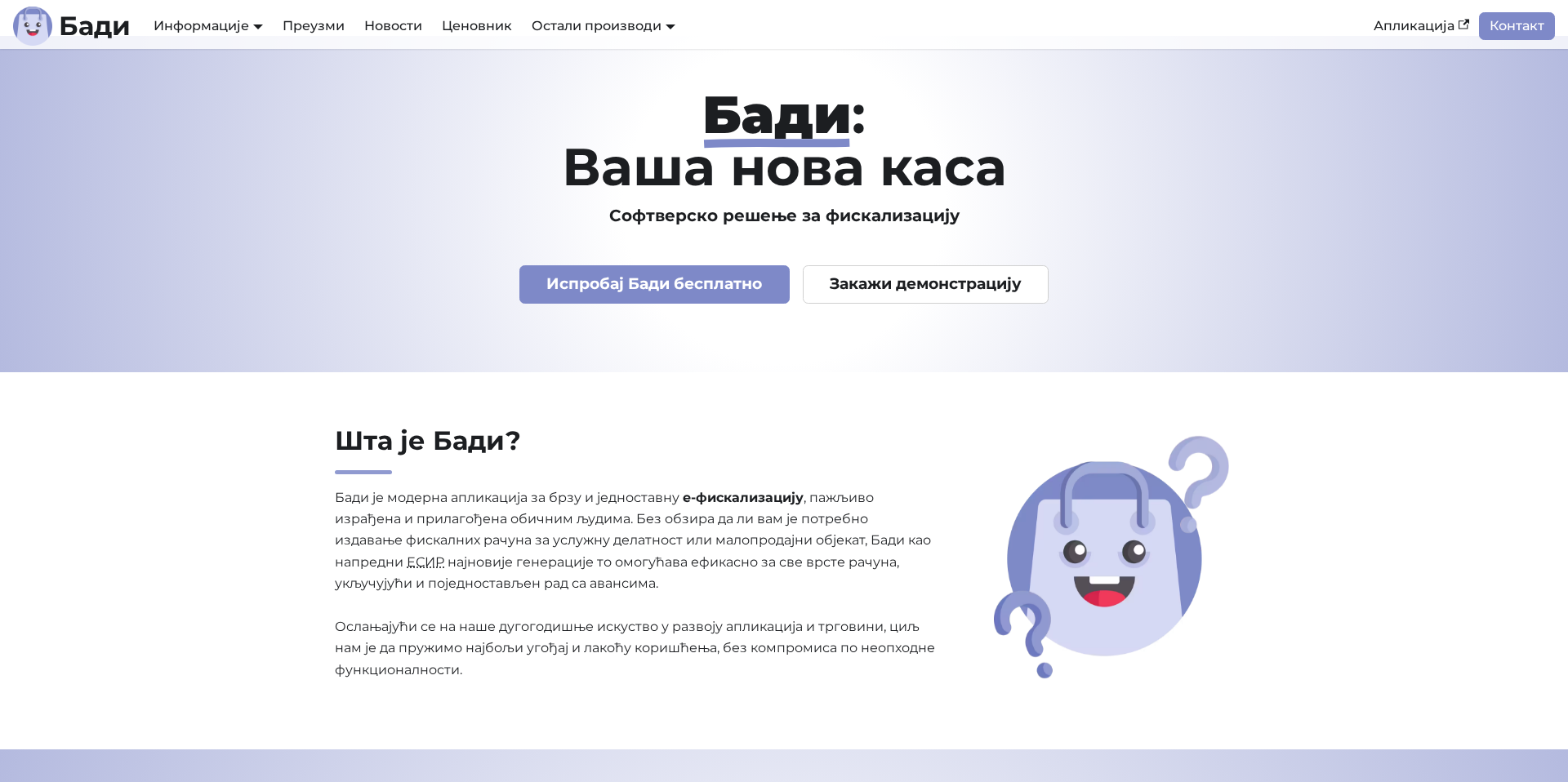
scroll to position [0, 0]
